Goal: Obtain resource: Download file/media

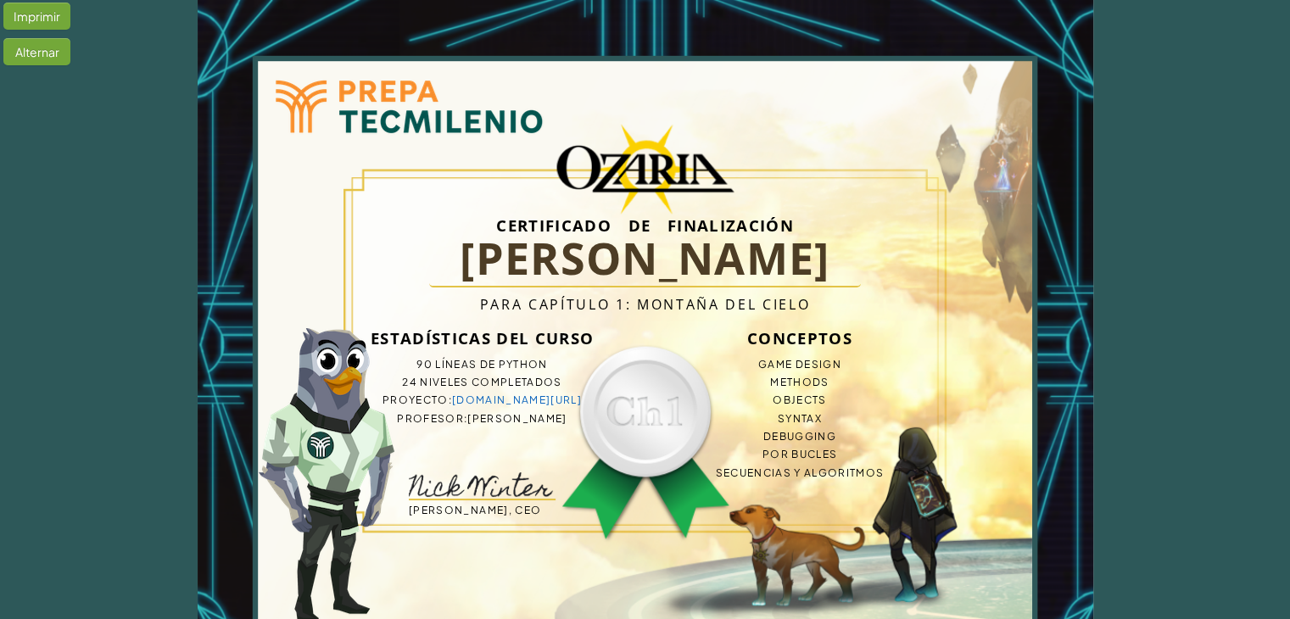
drag, startPoint x: 53, startPoint y: 20, endPoint x: 157, endPoint y: 47, distance: 107.0
click at [157, 47] on div "Imprimir Alternar Certificado de finalización [PERSON_NAME] N Para Capítulo 1: …" at bounding box center [645, 346] width 1290 height 692
click at [61, 62] on div "Alternar" at bounding box center [36, 51] width 67 height 27
click at [51, 47] on div "Toggle" at bounding box center [32, 51] width 59 height 27
click at [42, 18] on div "Imprimir" at bounding box center [36, 16] width 67 height 27
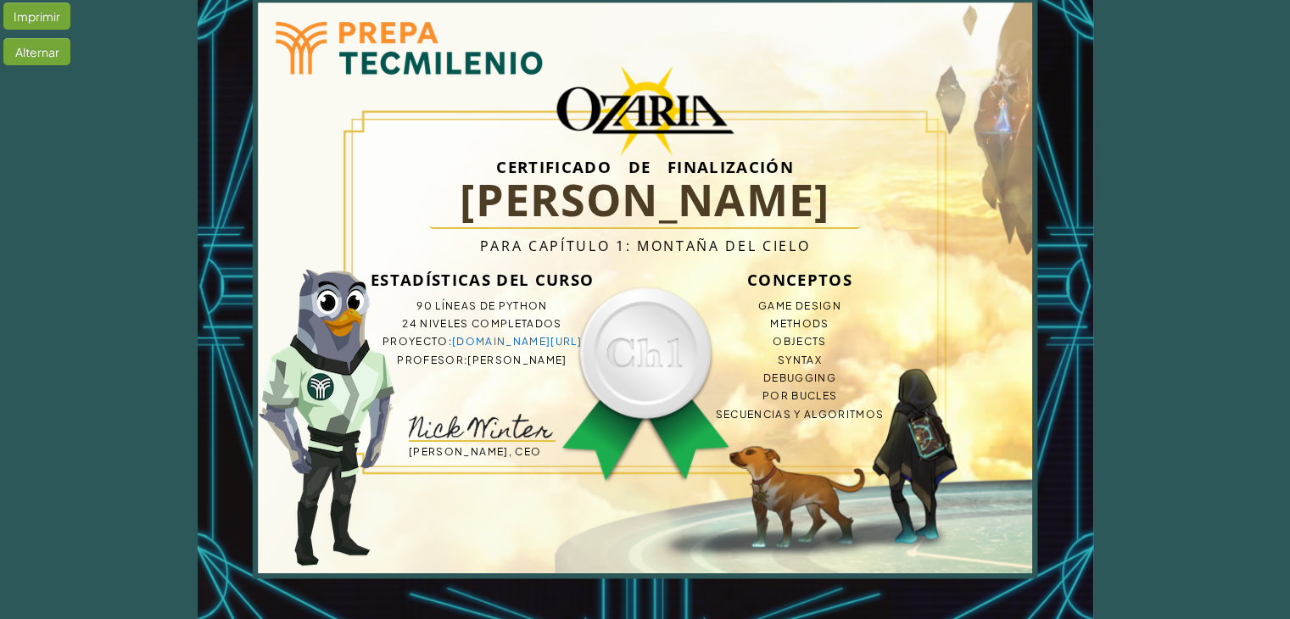
scroll to position [64, 0]
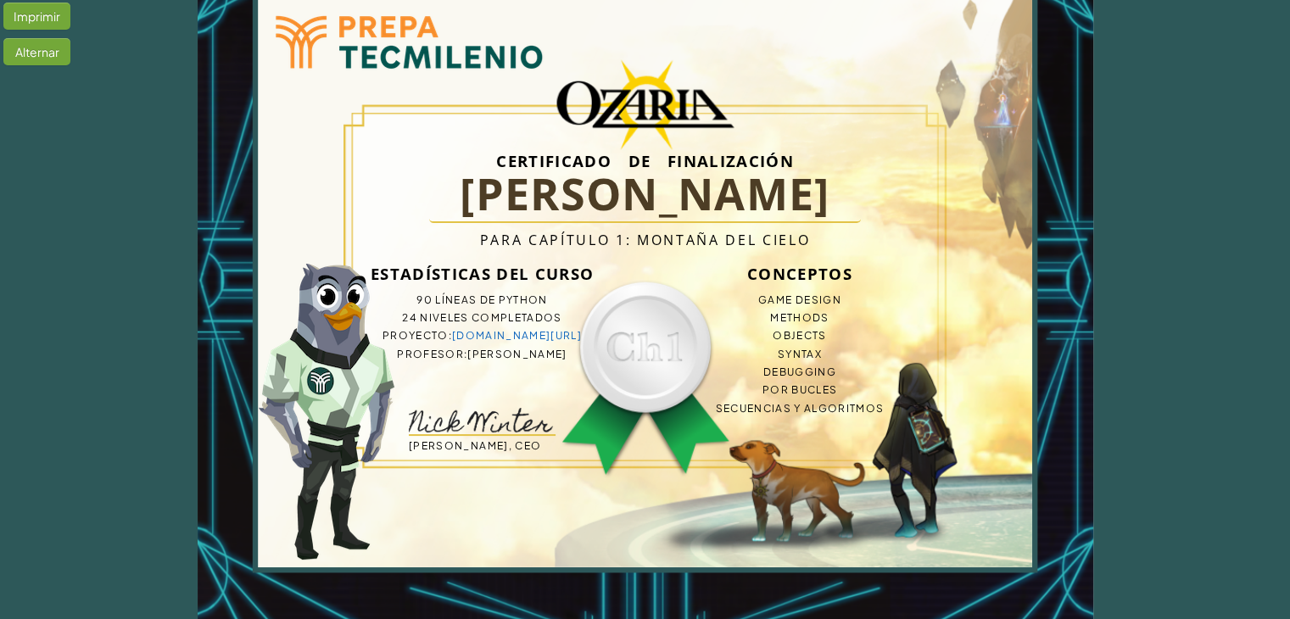
click at [901, 405] on li "Secuencias y Algoritmos" at bounding box center [800, 408] width 244 height 18
drag, startPoint x: 664, startPoint y: 288, endPoint x: 932, endPoint y: 388, distance: 286.0
click at [914, 391] on div "Certificado de finalización [PERSON_NAME] N Para Capítulo 1: Montaña del Cielo …" at bounding box center [645, 281] width 570 height 366
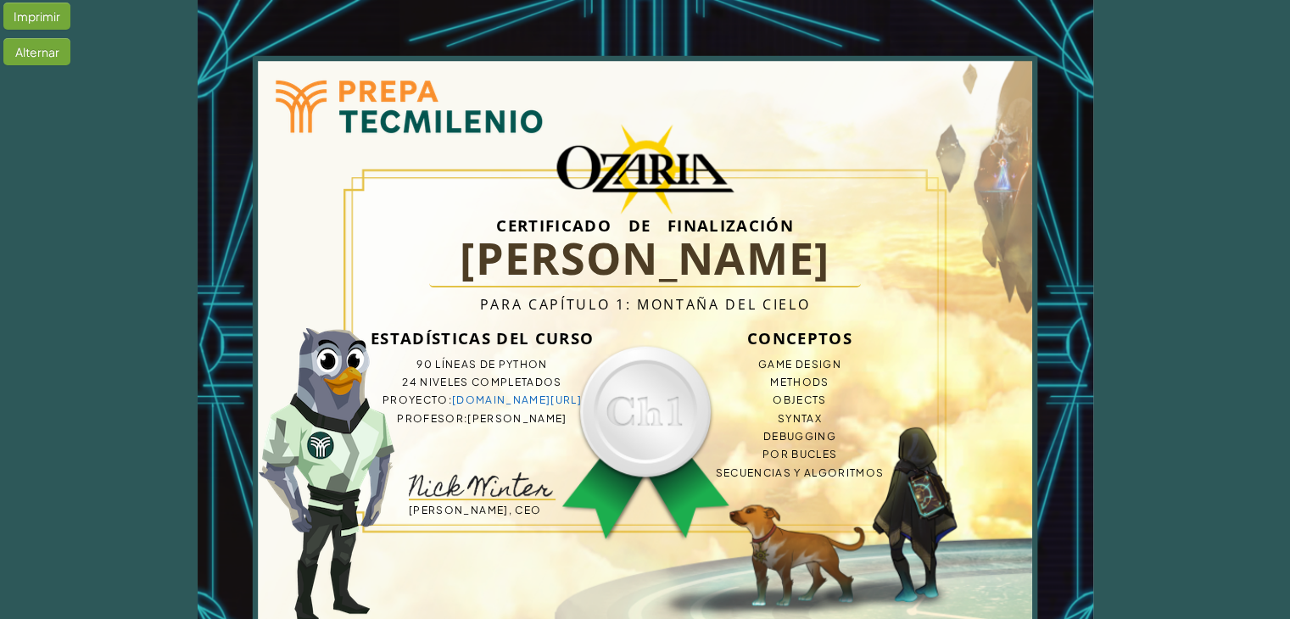
scroll to position [13, 0]
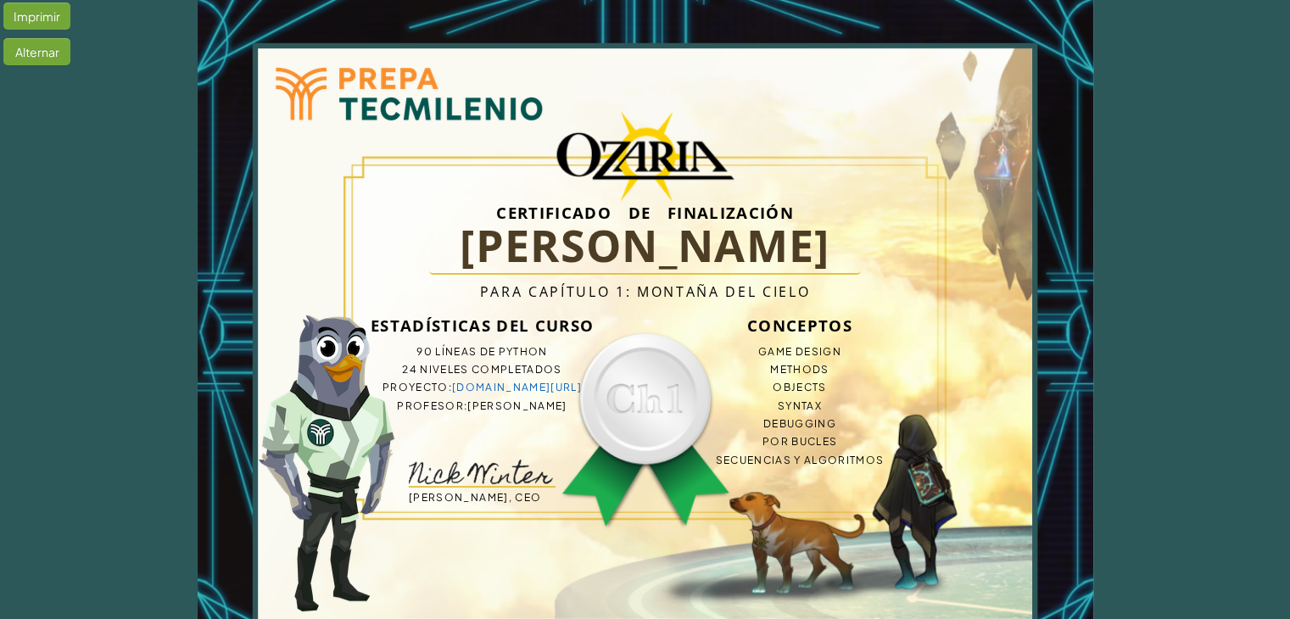
click at [585, 259] on h1 "[PERSON_NAME]" at bounding box center [645, 246] width 432 height 57
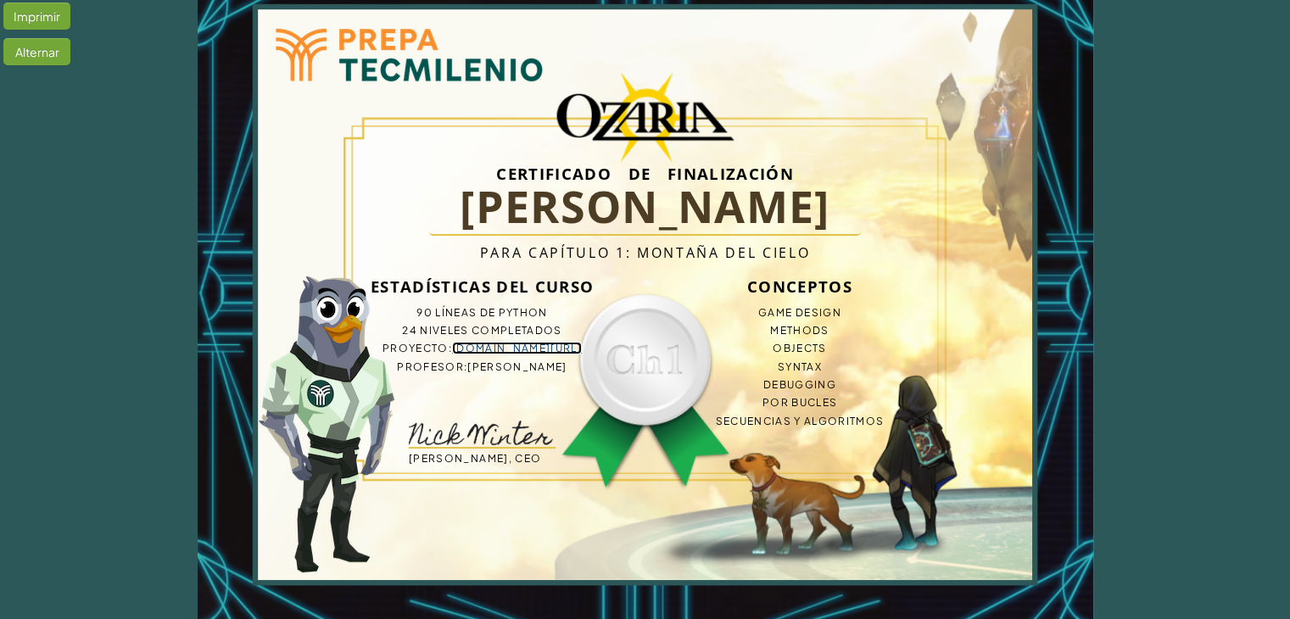
scroll to position [0, 0]
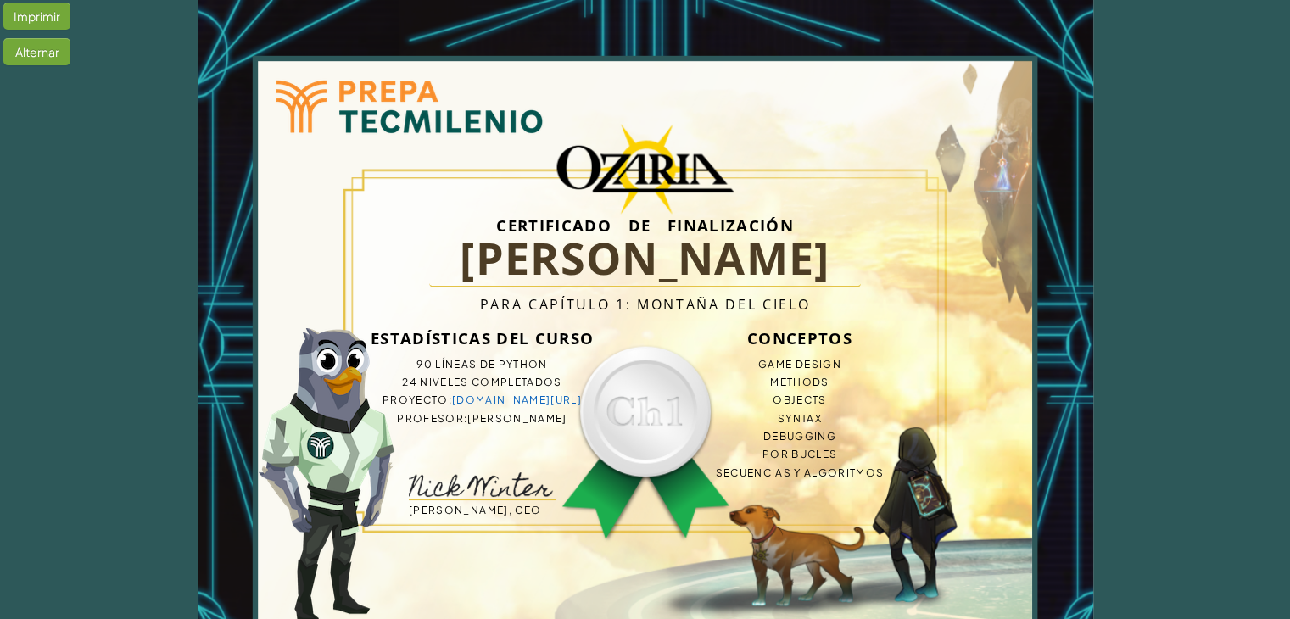
click at [51, 11] on div "Imprimir" at bounding box center [36, 16] width 67 height 27
click at [502, 453] on div "Certificado de finalización [PERSON_NAME] N Para Capítulo 1: Montaña del Cielo …" at bounding box center [645, 346] width 570 height 366
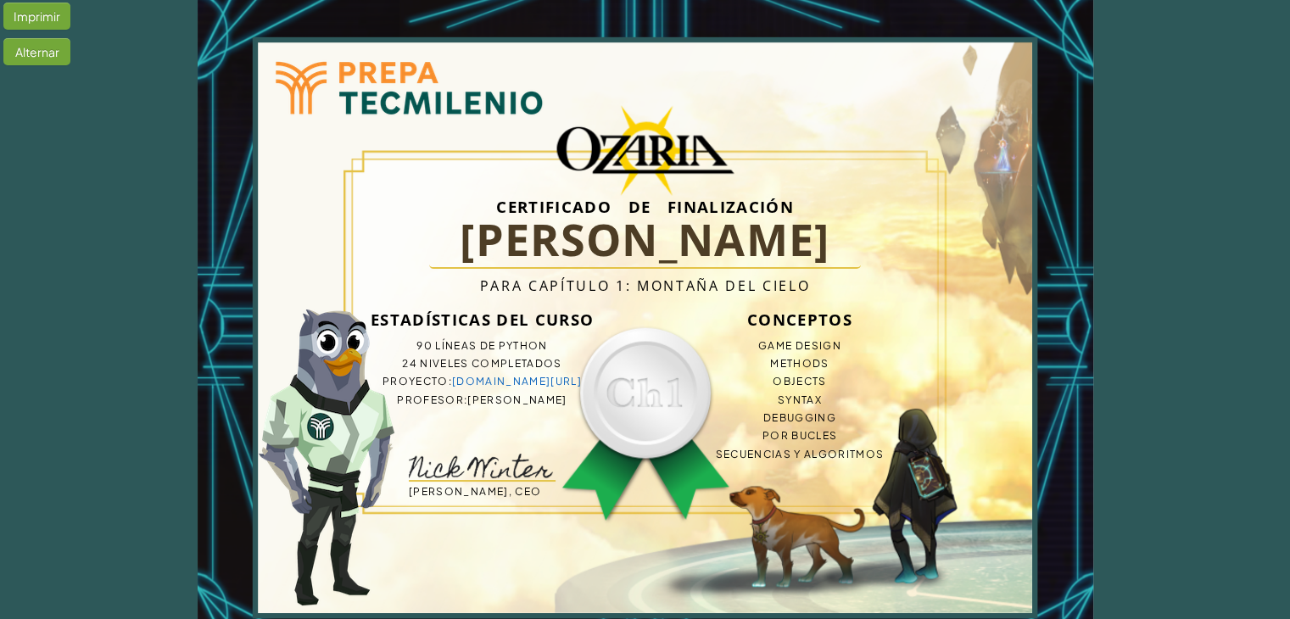
scroll to position [27, 0]
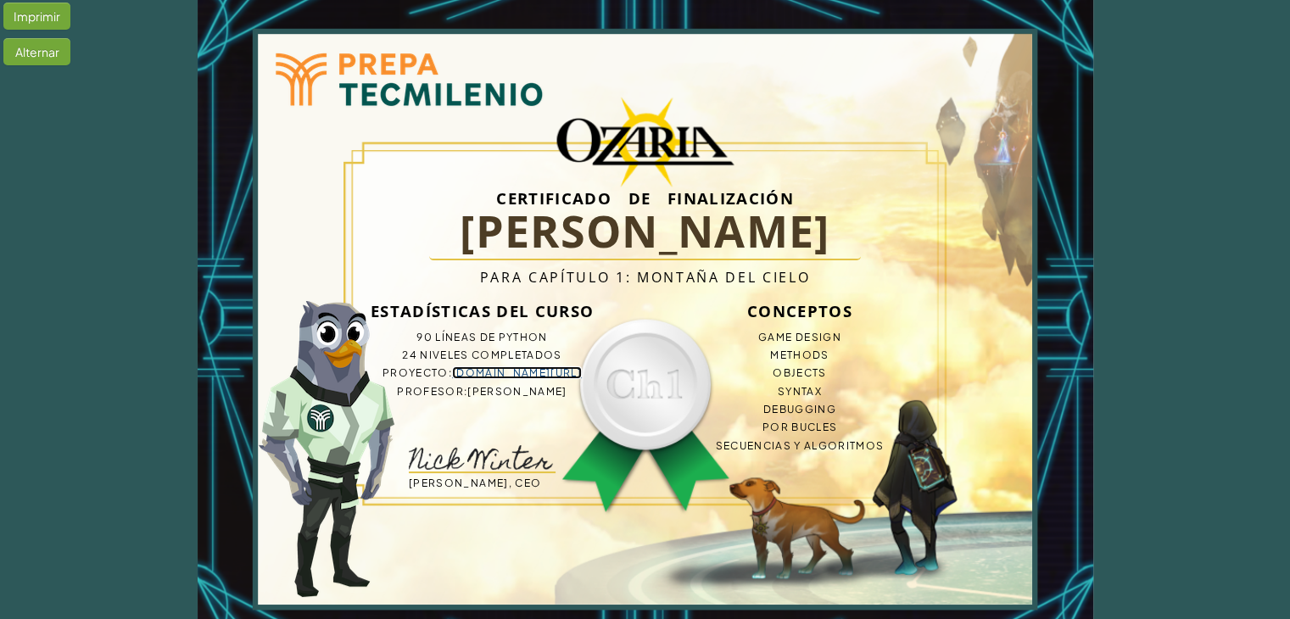
click at [534, 370] on link "[DOMAIN_NAME][URL]" at bounding box center [517, 372] width 130 height 13
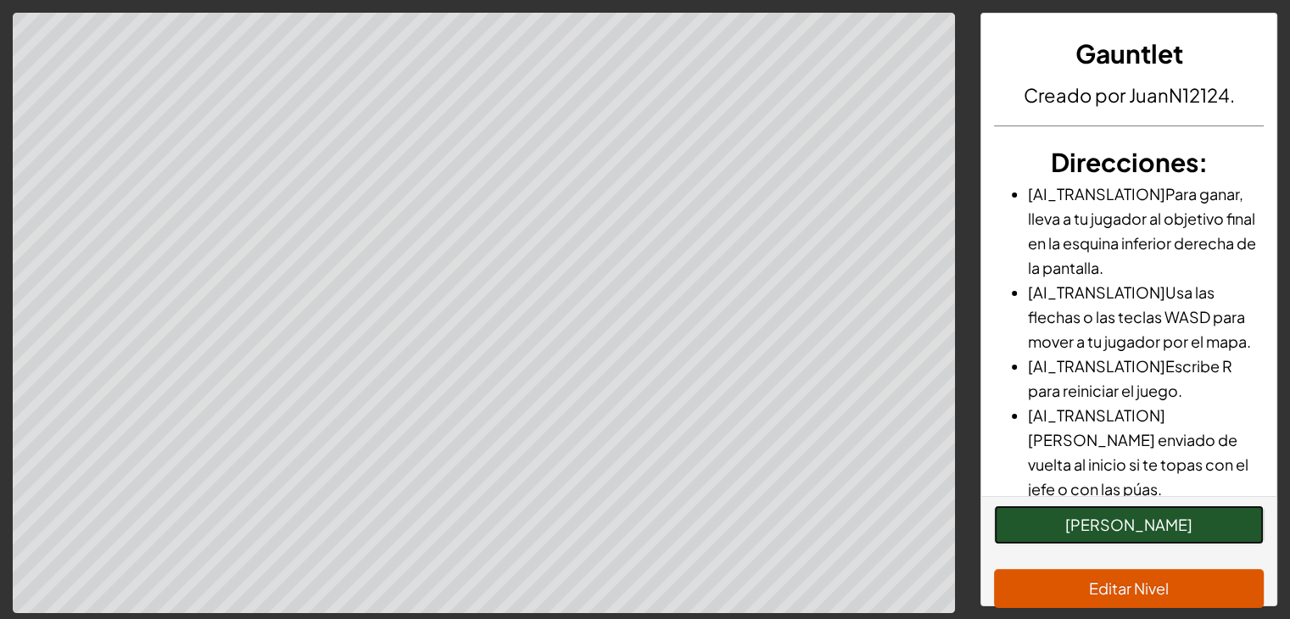
click at [1091, 519] on button "[PERSON_NAME]" at bounding box center [1129, 524] width 270 height 39
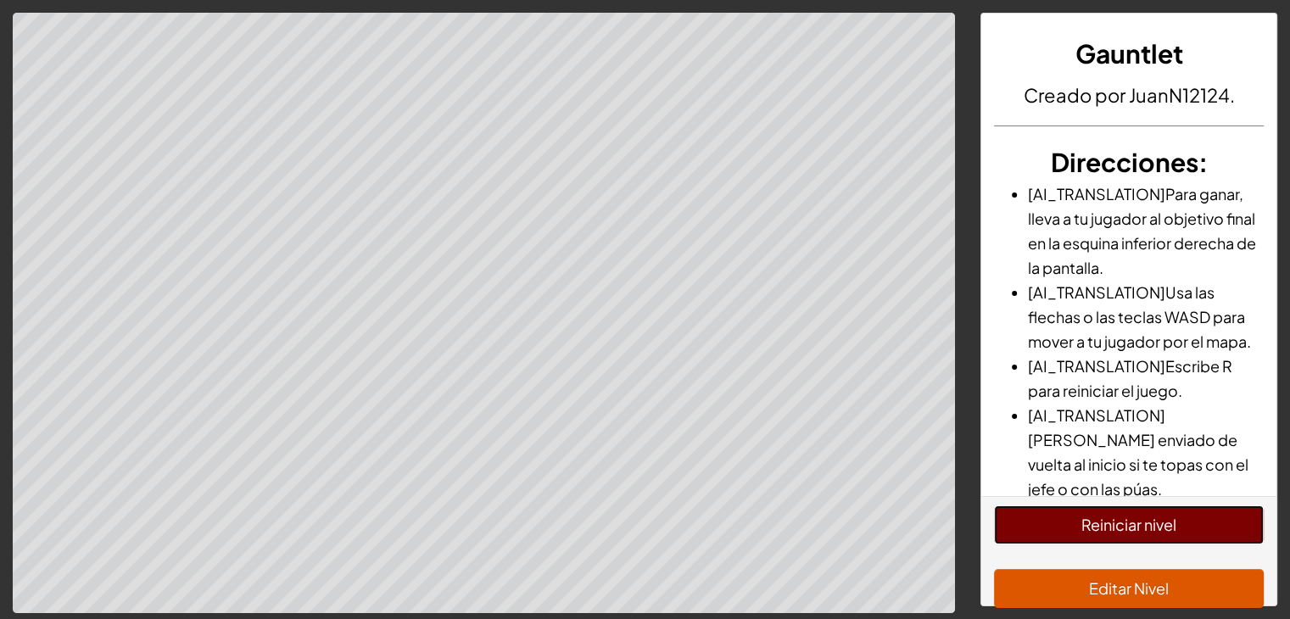
click at [1082, 514] on button "Reiniciar nivel" at bounding box center [1129, 524] width 270 height 39
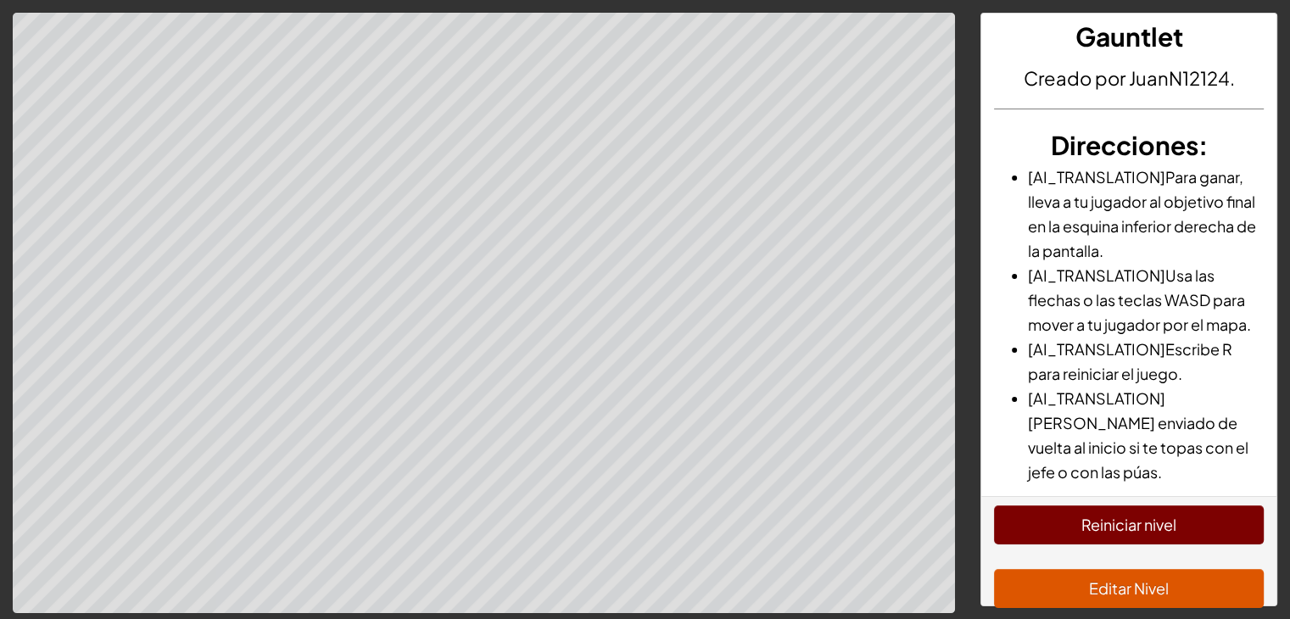
scroll to position [19, 0]
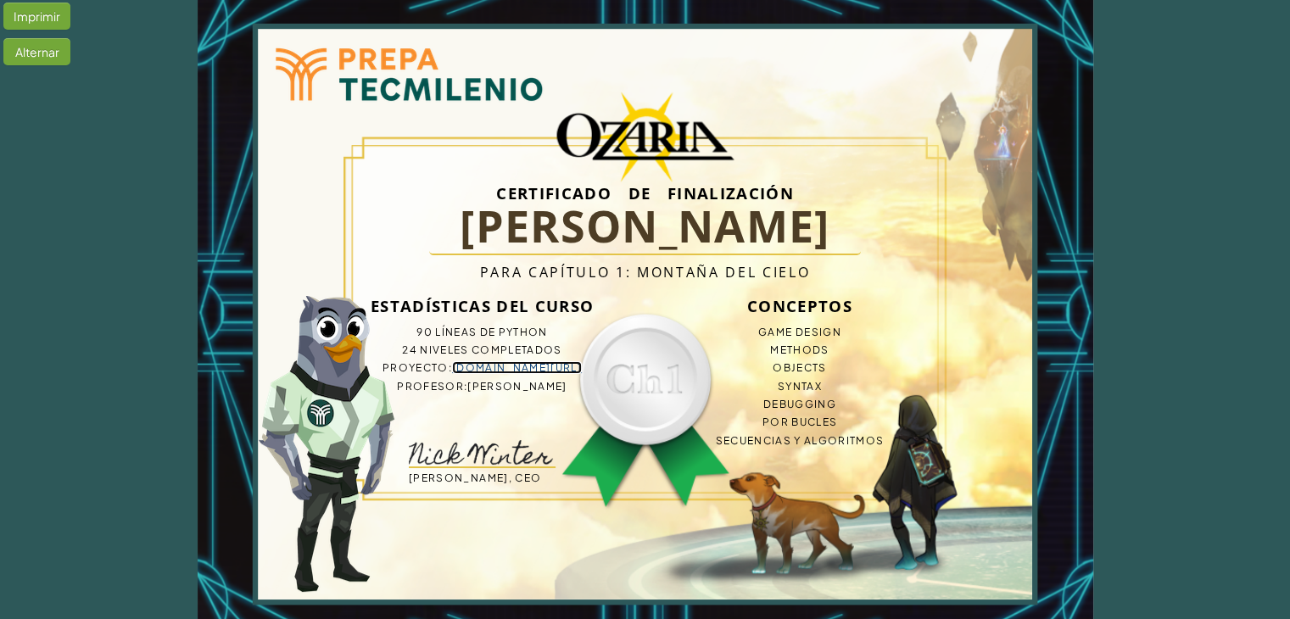
scroll to position [73, 0]
